Goal: Task Accomplishment & Management: Use online tool/utility

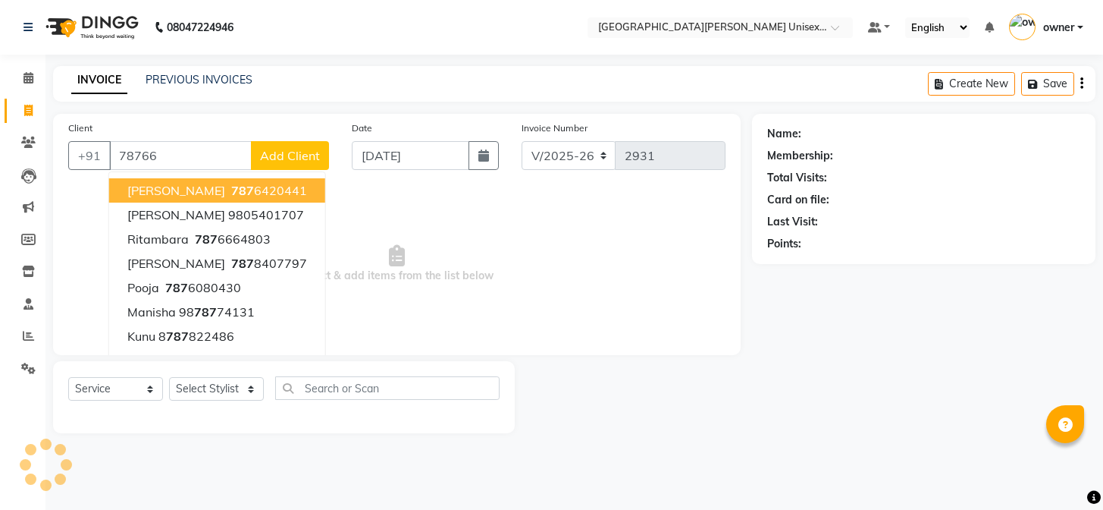
select select "7055"
select select "service"
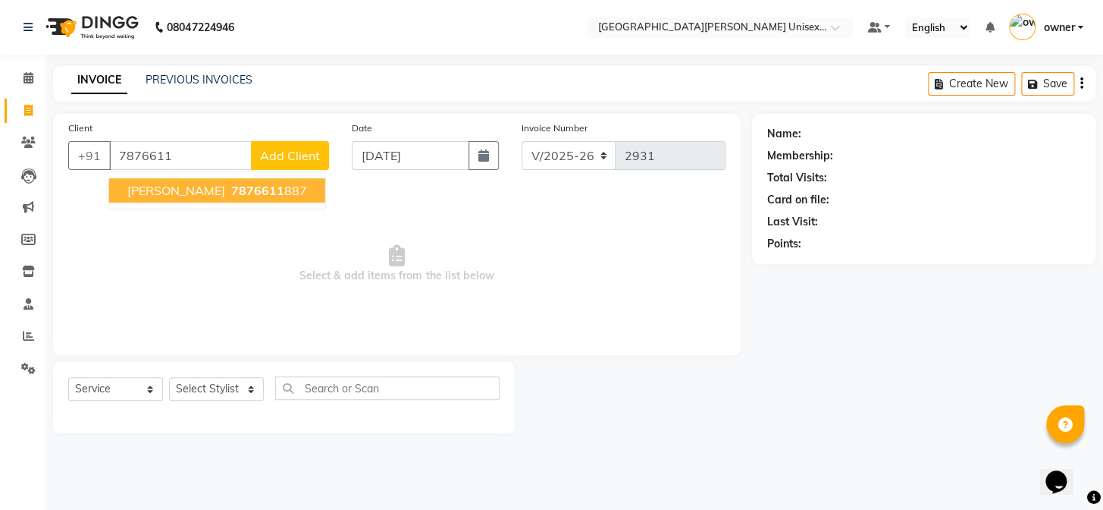
click at [198, 195] on span "[PERSON_NAME]" at bounding box center [176, 190] width 98 height 15
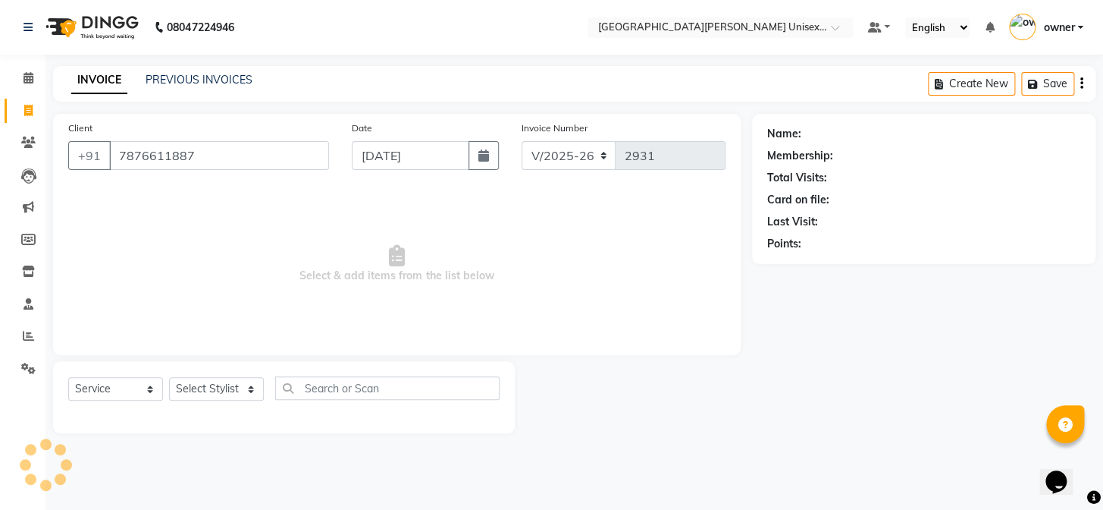
type input "7876611887"
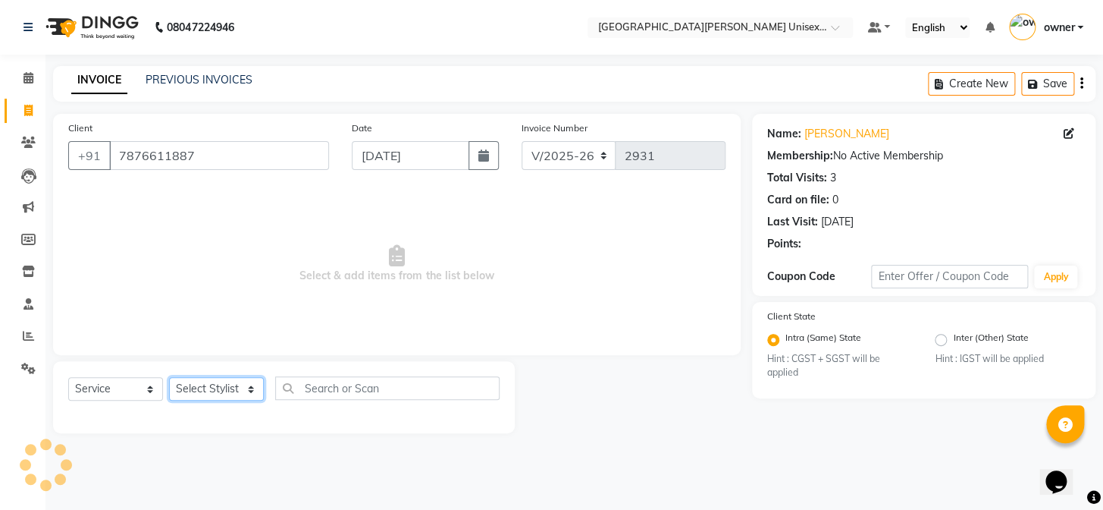
click at [219, 383] on select "Select Stylist anjali [PERSON_NAME] [PERSON_NAME] styler [PERSON_NAME] [PERSON_…" at bounding box center [216, 389] width 95 height 24
select select "82058"
click at [169, 377] on select "Select Stylist anjali [PERSON_NAME] [PERSON_NAME] styler [PERSON_NAME] [PERSON_…" at bounding box center [216, 389] width 95 height 24
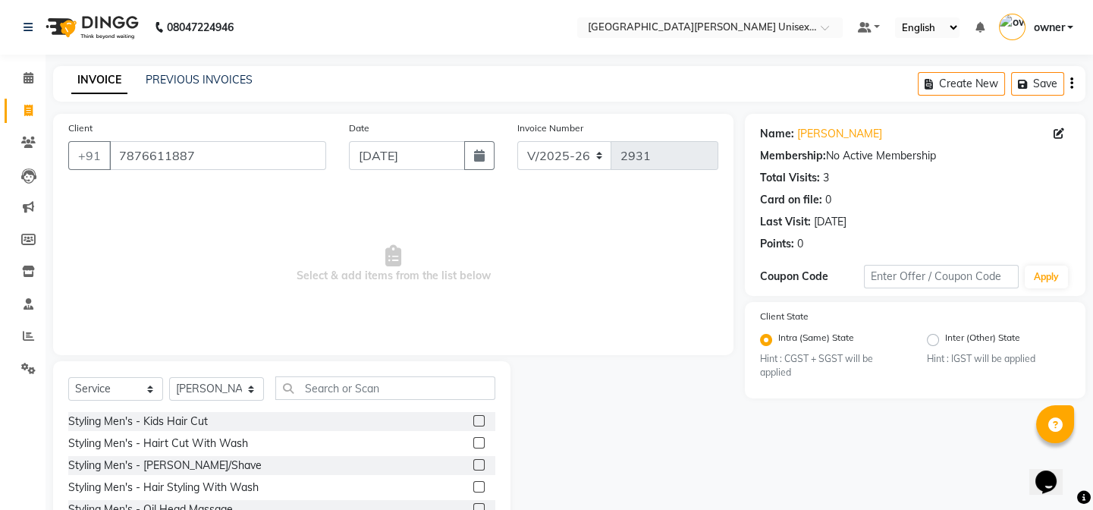
click at [473, 445] on label at bounding box center [478, 442] width 11 height 11
click at [473, 445] on input "checkbox" at bounding box center [478, 443] width 10 height 10
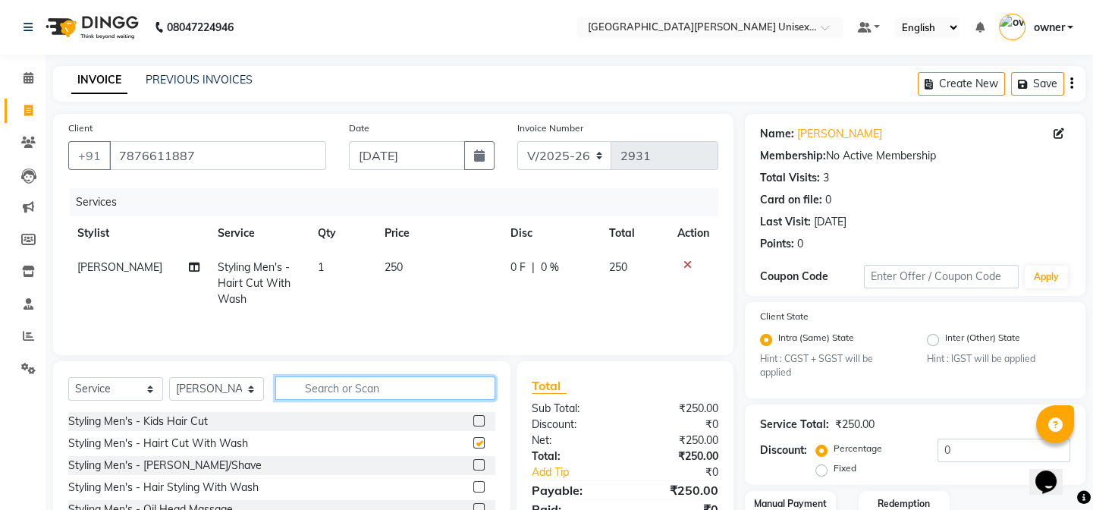
click at [365, 387] on input "text" at bounding box center [385, 388] width 220 height 24
checkbox input "false"
type input "thre"
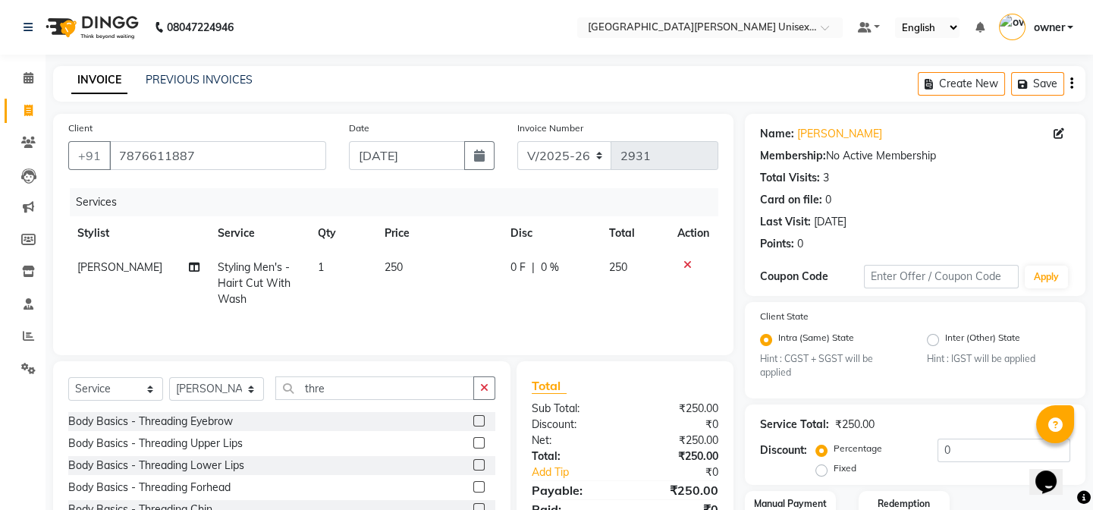
click at [473, 425] on label at bounding box center [478, 420] width 11 height 11
click at [473, 425] on input "checkbox" at bounding box center [478, 421] width 10 height 10
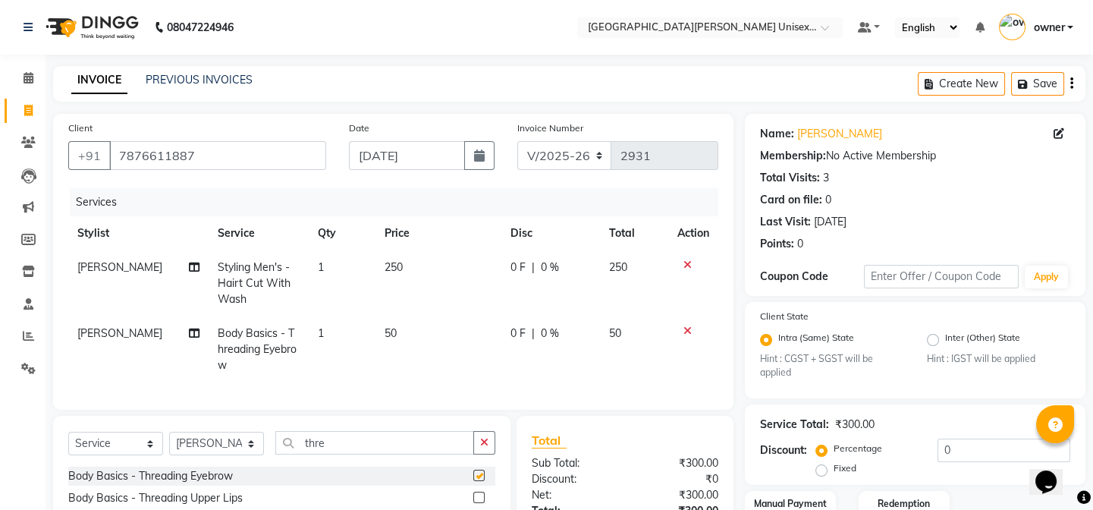
checkbox input "false"
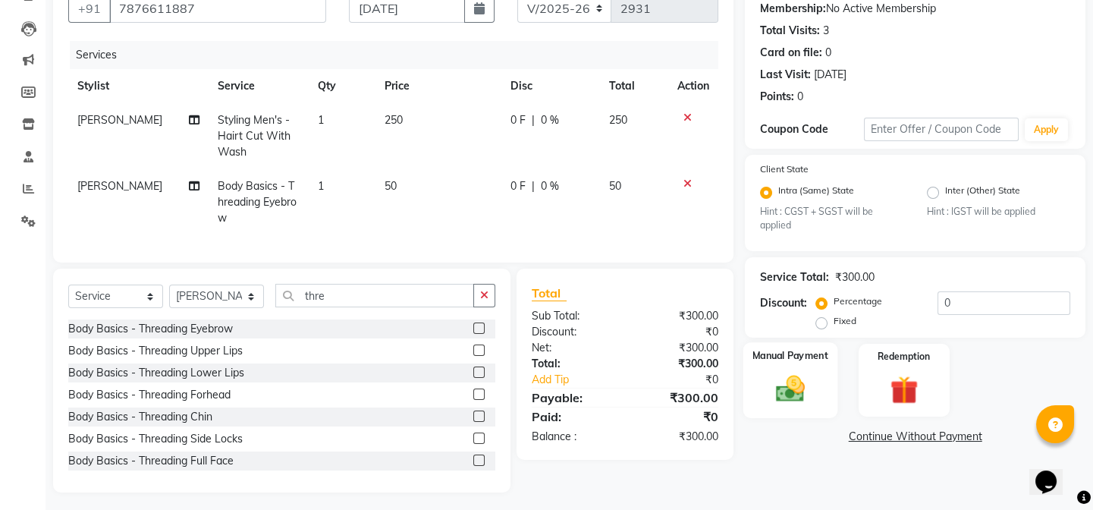
click at [809, 408] on div "Manual Payment" at bounding box center [790, 379] width 94 height 75
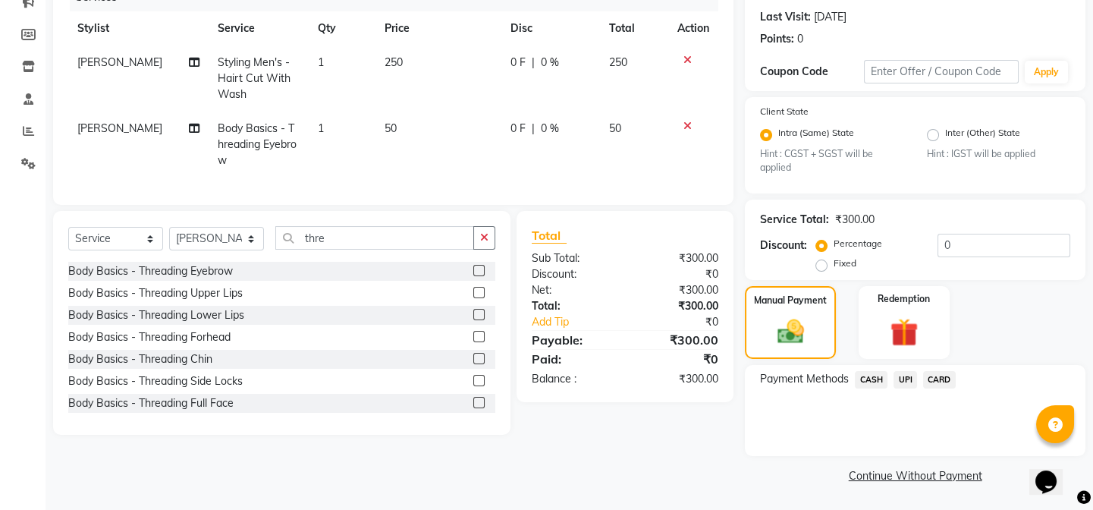
click at [866, 378] on span "CASH" at bounding box center [871, 379] width 33 height 17
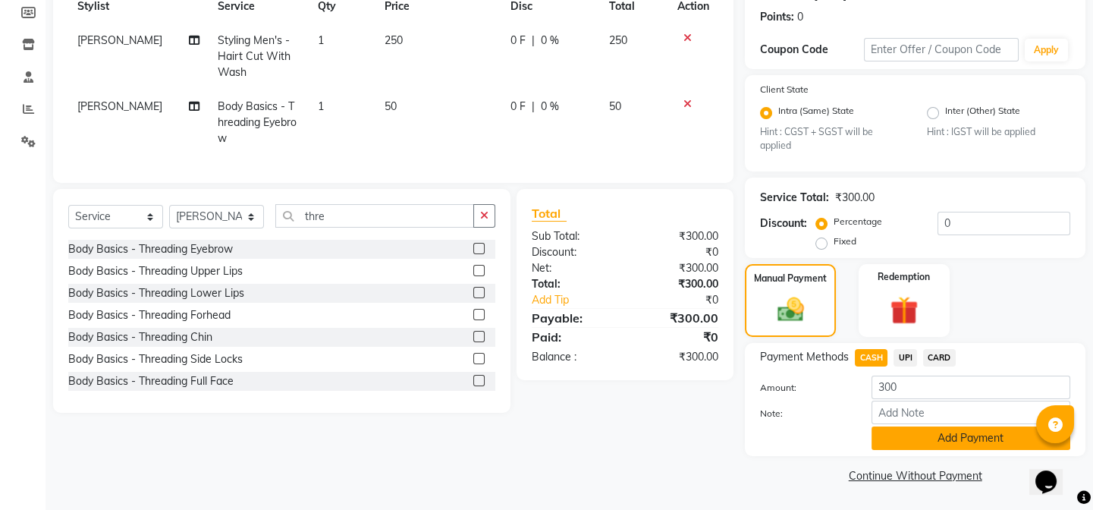
click at [894, 441] on button "Add Payment" at bounding box center [970, 438] width 199 height 24
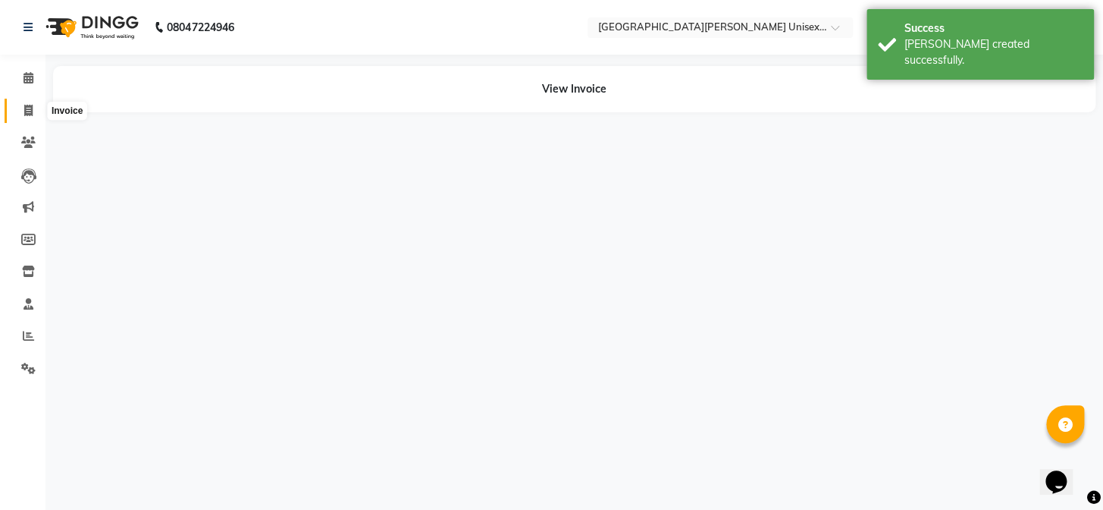
click at [27, 111] on icon at bounding box center [28, 110] width 8 height 11
select select "service"
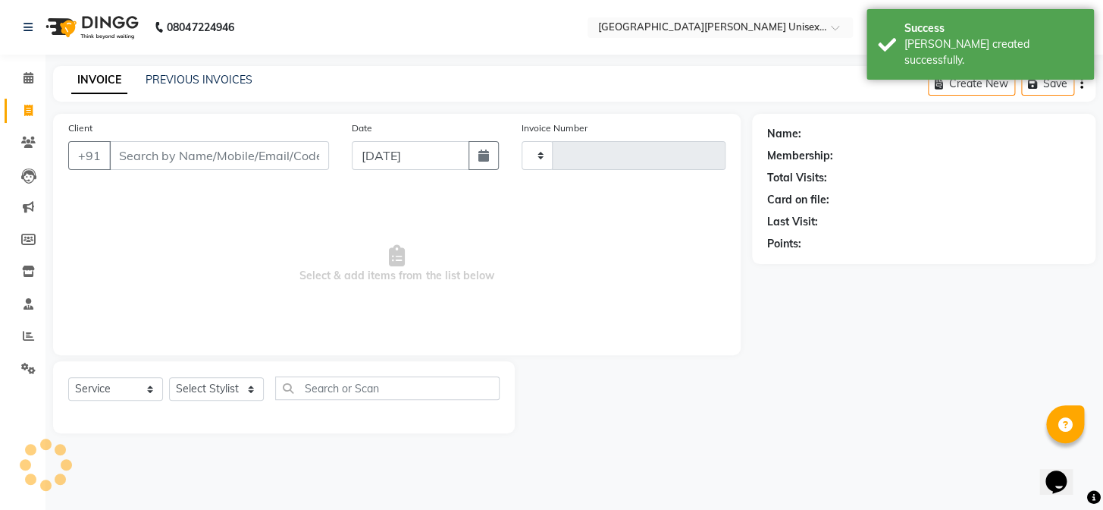
type input "2932"
click at [30, 60] on div "Calendar Invoice Clients Leads Marketing Members Inventory Staff Reports Settin…" at bounding box center [102, 265] width 205 height 444
select select "7055"
click at [27, 68] on link "Calendar" at bounding box center [23, 78] width 36 height 25
